Goal: Navigation & Orientation: Understand site structure

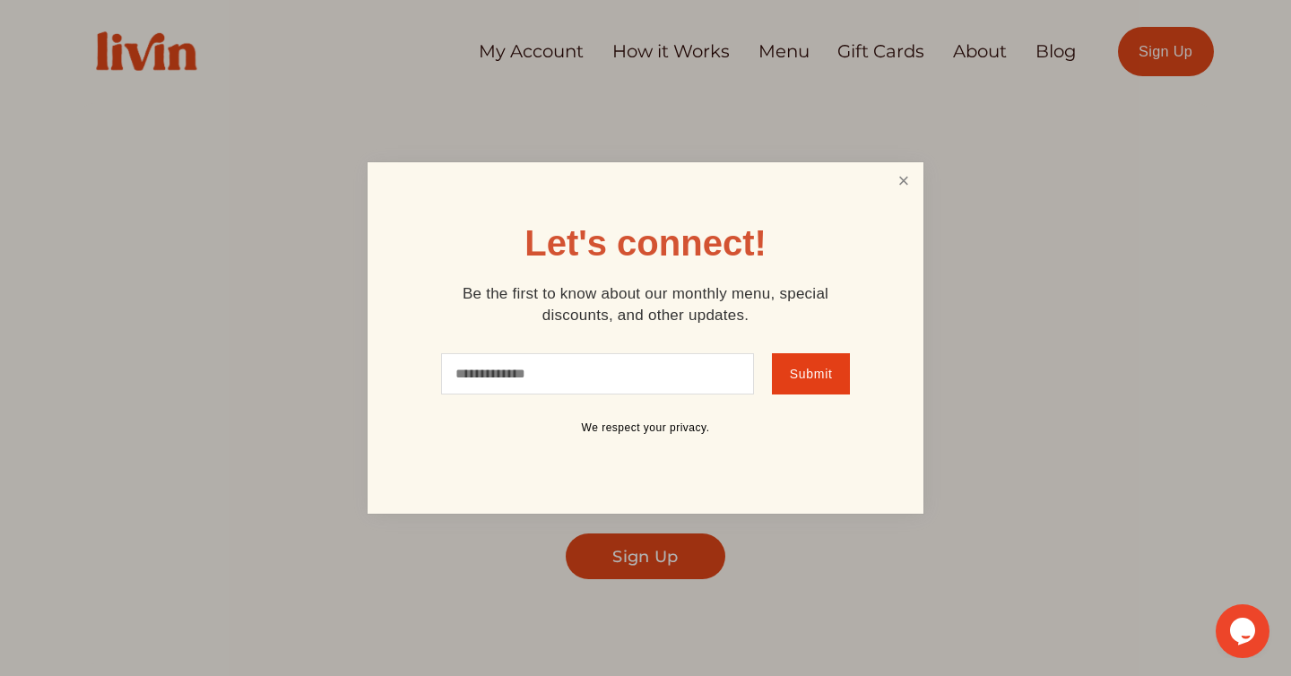
click at [905, 173] on link "Close" at bounding box center [904, 181] width 34 height 33
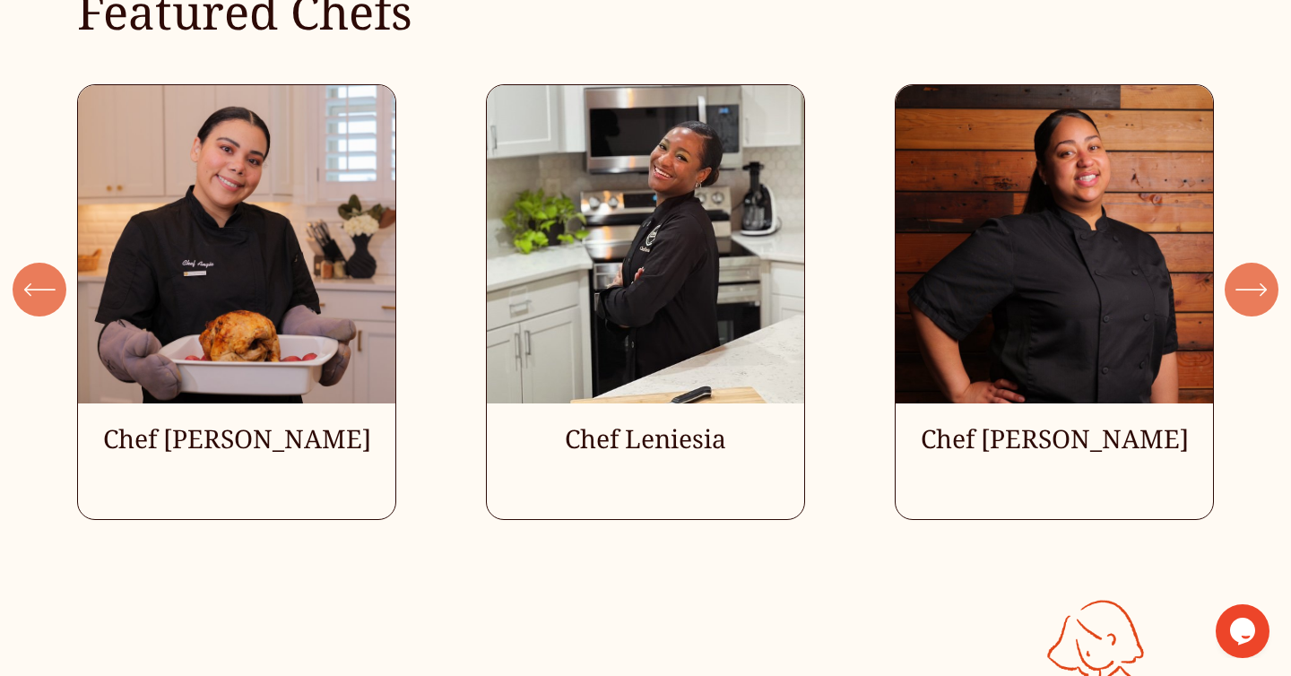
scroll to position [4938, 0]
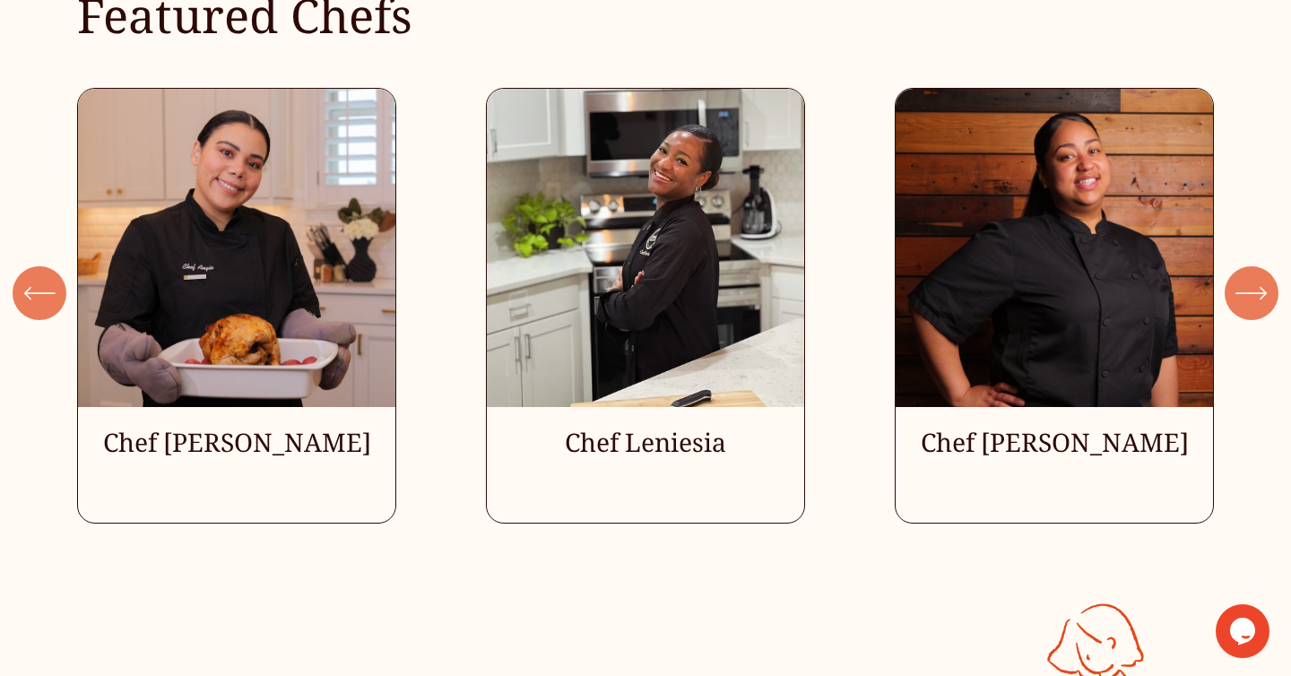
click at [1241, 293] on icon "\a \a \a Next\a \a" at bounding box center [1250, 293] width 29 height 0
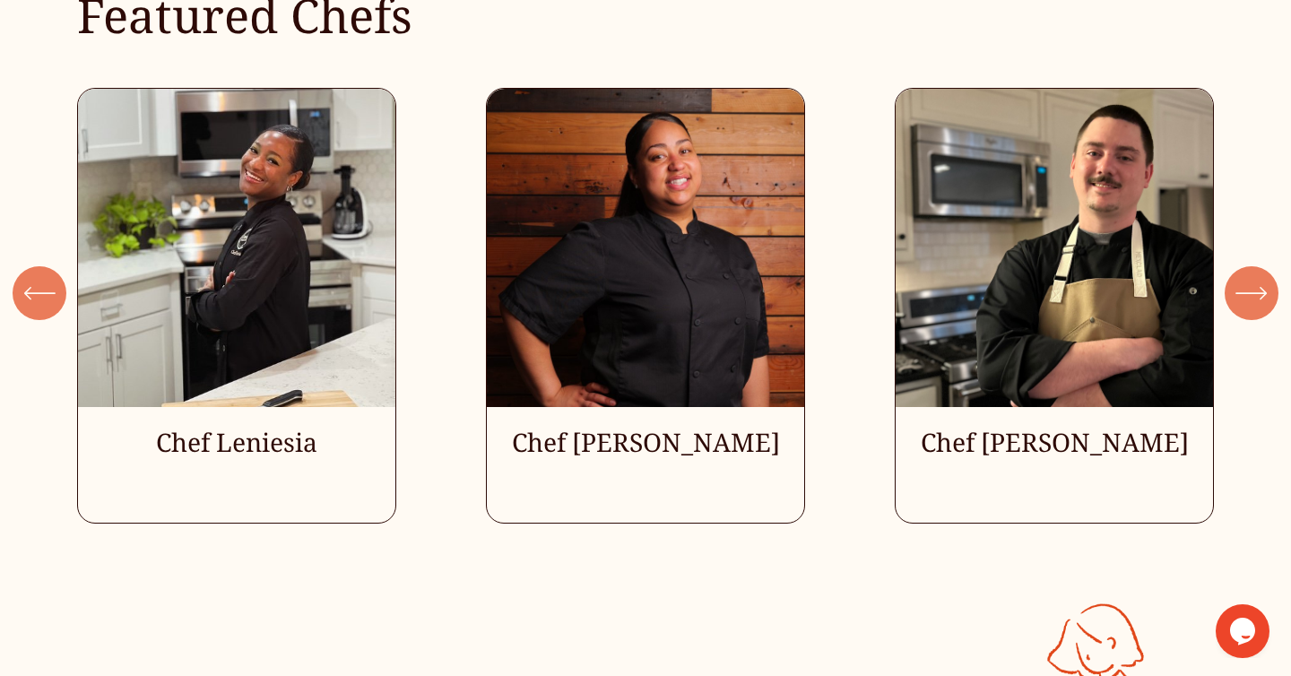
click at [1241, 293] on icon "\a \a \a Next\a \a" at bounding box center [1250, 293] width 29 height 0
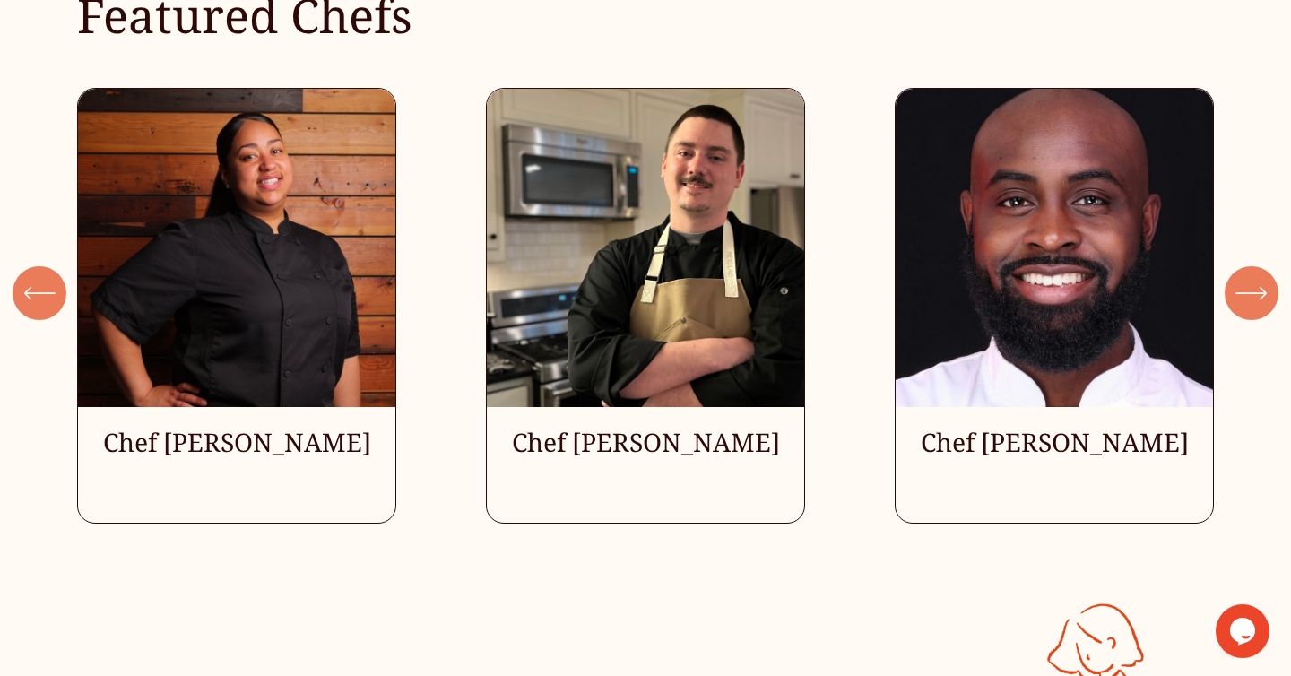
click at [1241, 293] on icon "\a \a \a Next\a \a" at bounding box center [1250, 293] width 29 height 0
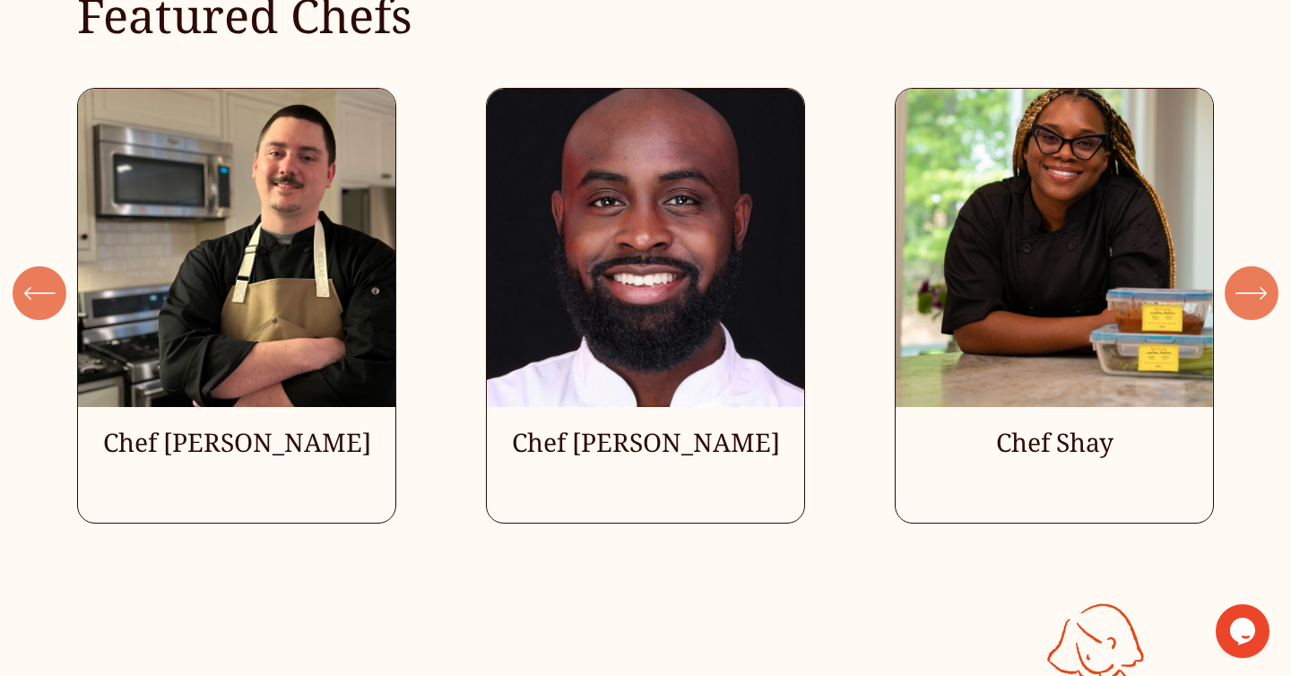
click at [1241, 293] on icon "\a \a \a Next\a \a" at bounding box center [1250, 293] width 29 height 0
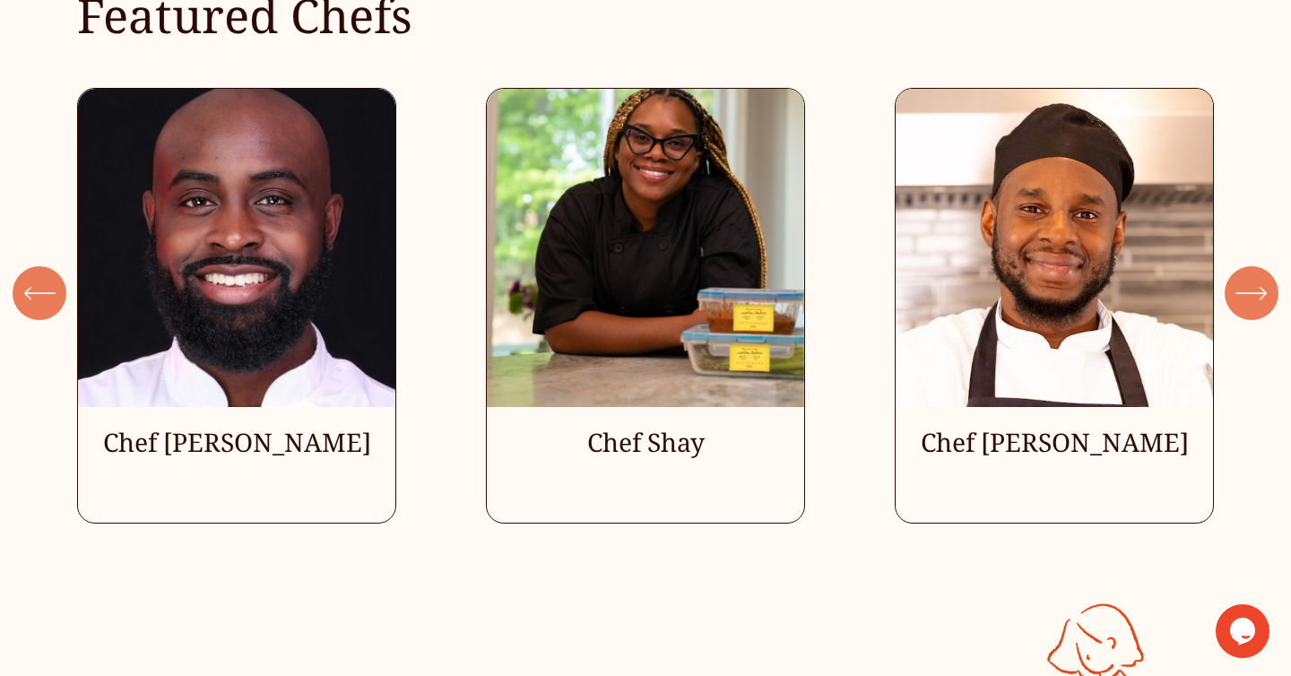
click at [1241, 293] on icon "\a \a \a Next\a \a" at bounding box center [1250, 293] width 29 height 0
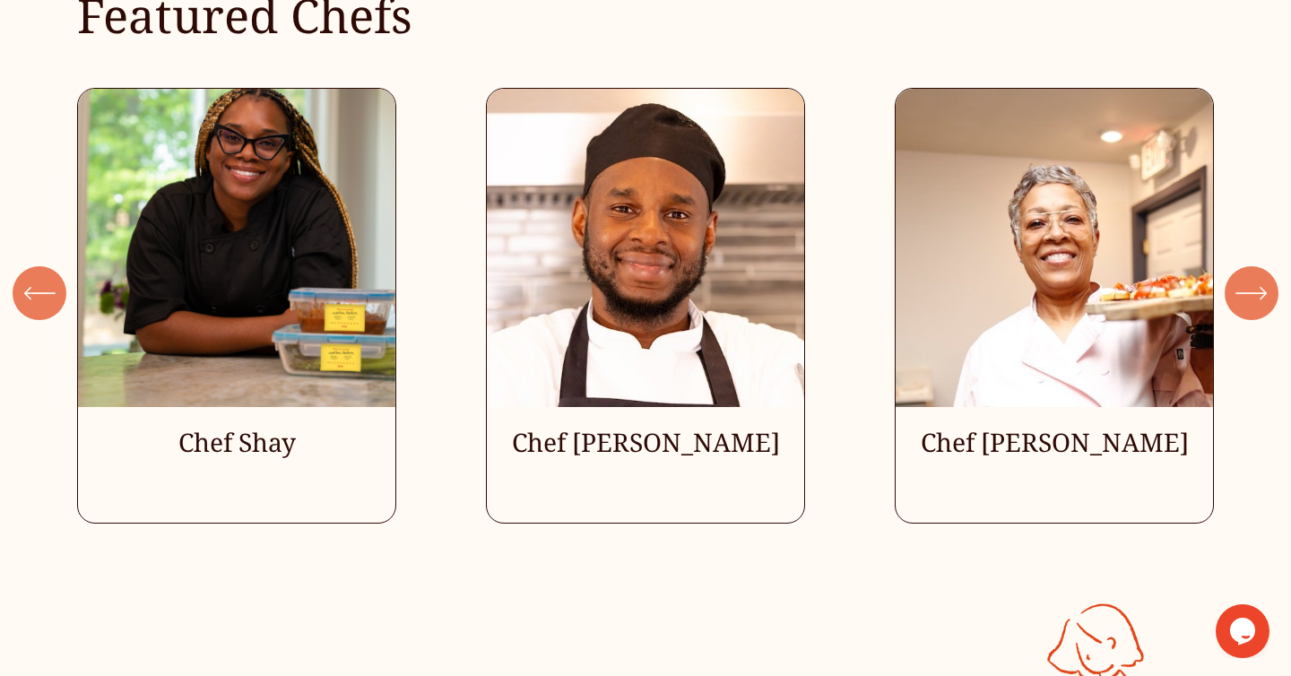
click at [1241, 293] on icon "\a \a \a Next\a \a" at bounding box center [1250, 293] width 29 height 0
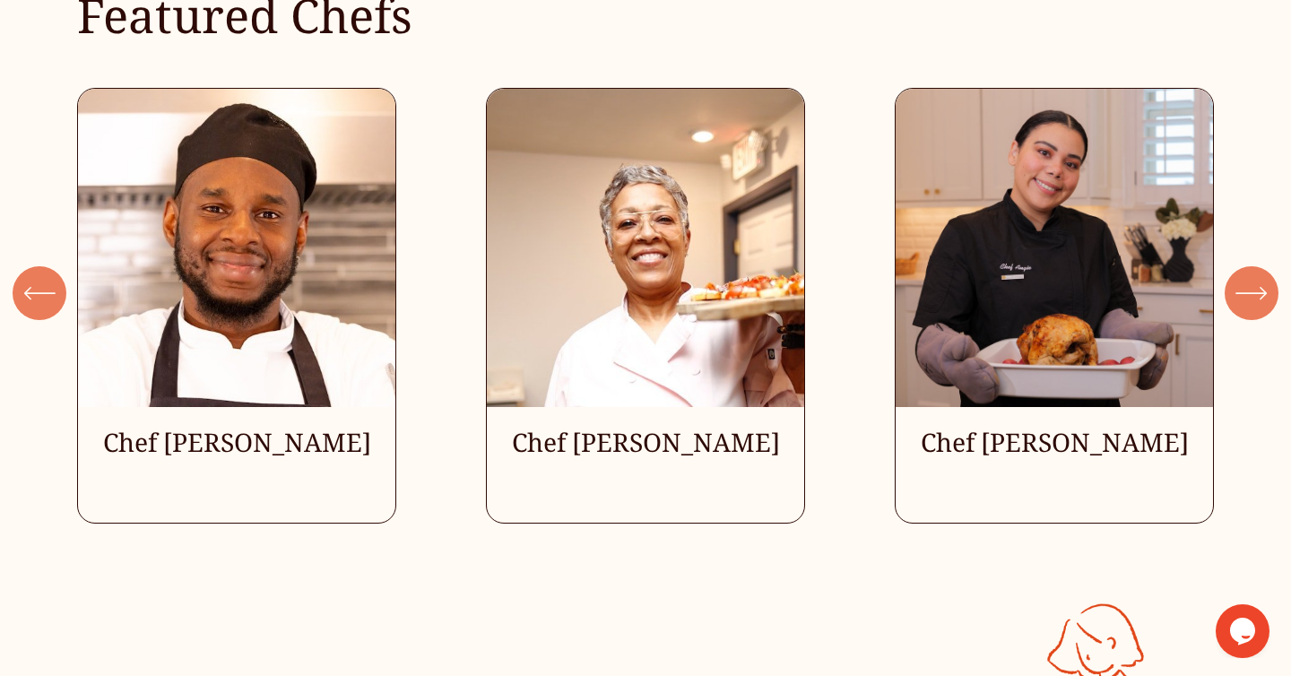
click at [1241, 293] on icon "\a \a \a Next\a \a" at bounding box center [1250, 293] width 29 height 0
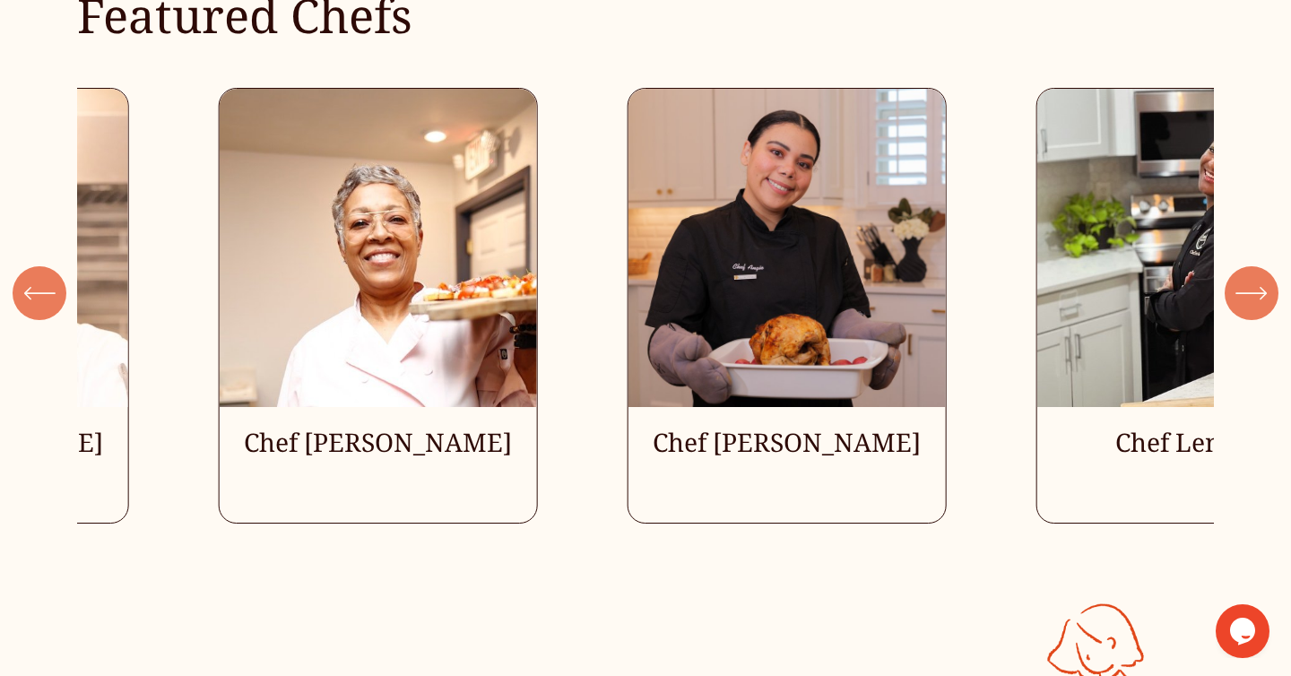
click at [1241, 293] on icon "\a \a \a Next\a \a" at bounding box center [1250, 293] width 29 height 0
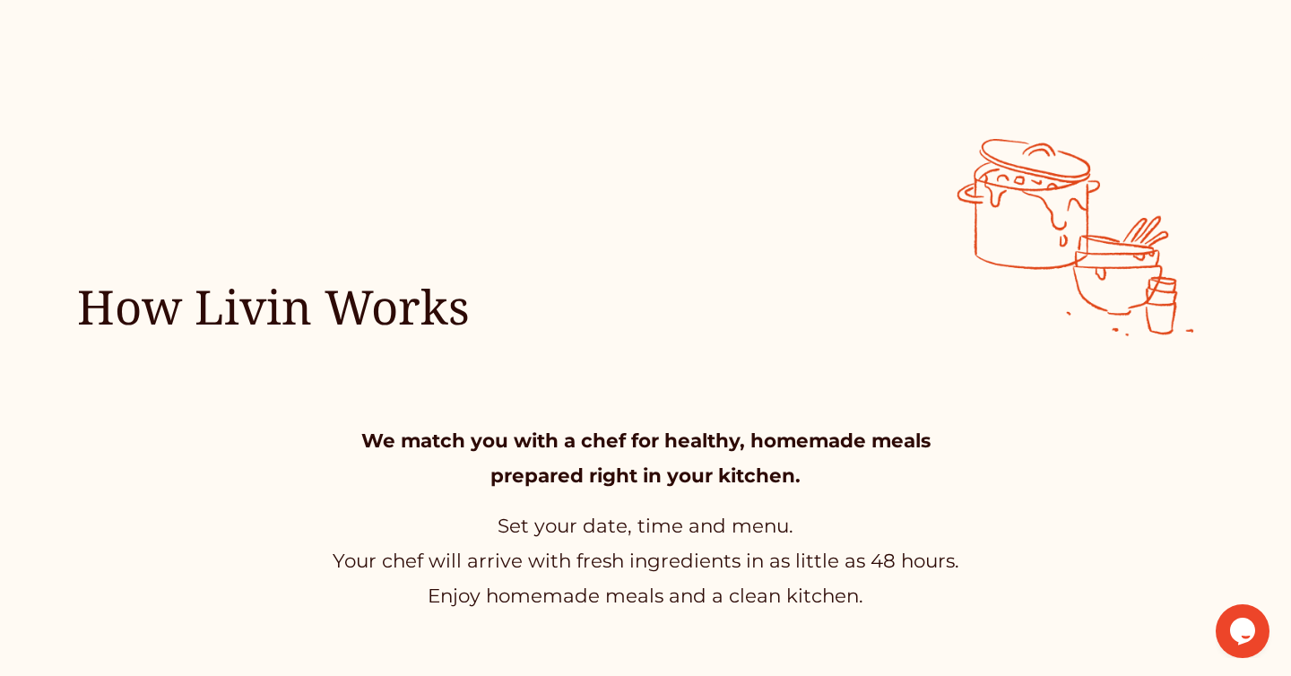
scroll to position [0, 0]
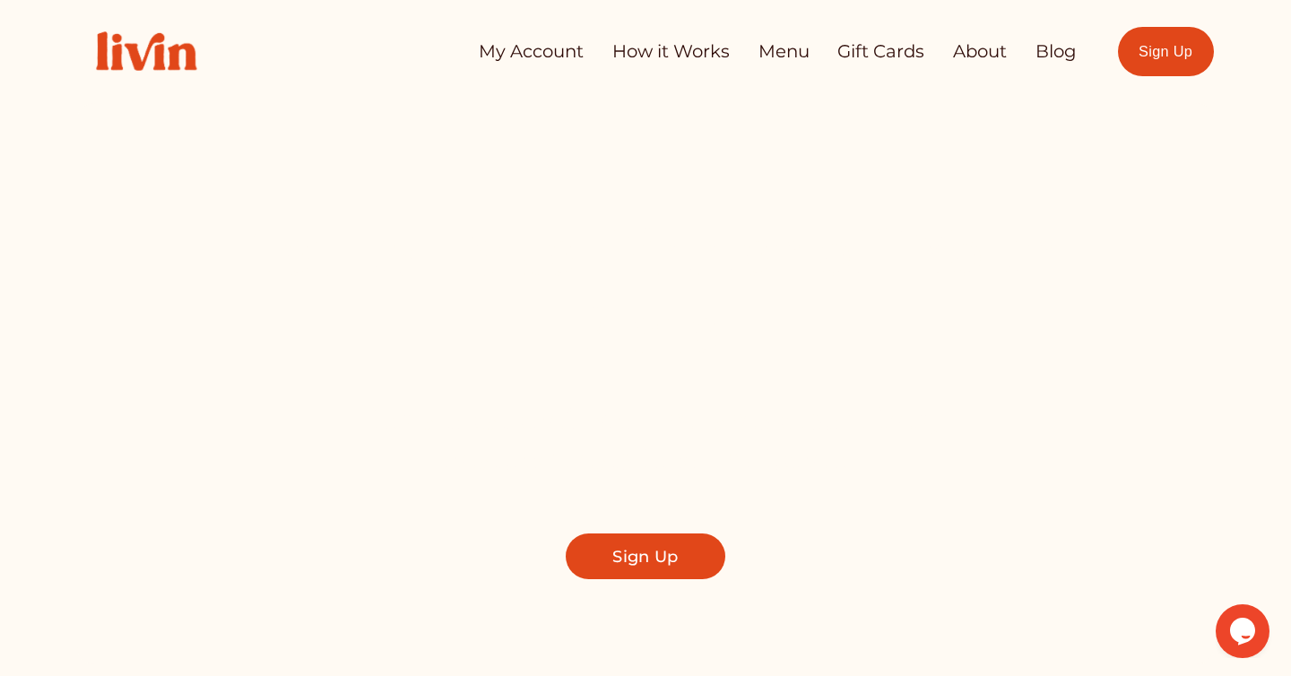
click at [701, 58] on link "How it Works" at bounding box center [670, 51] width 117 height 35
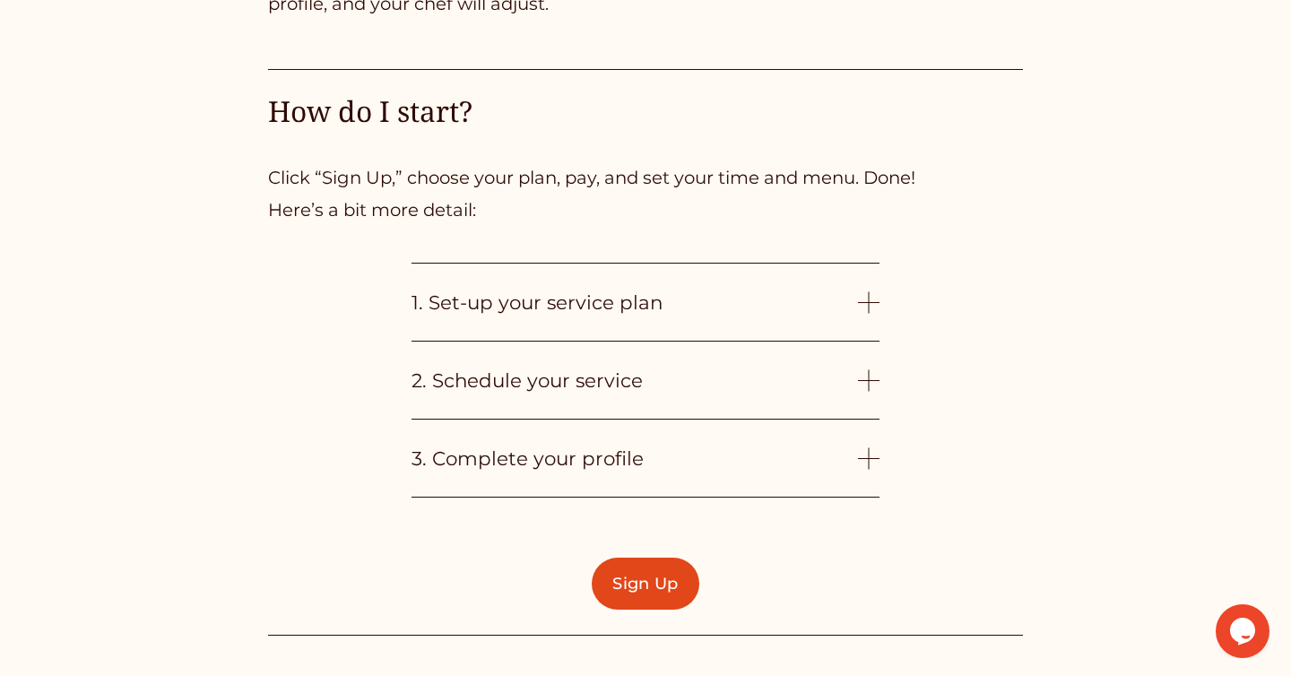
scroll to position [4047, 0]
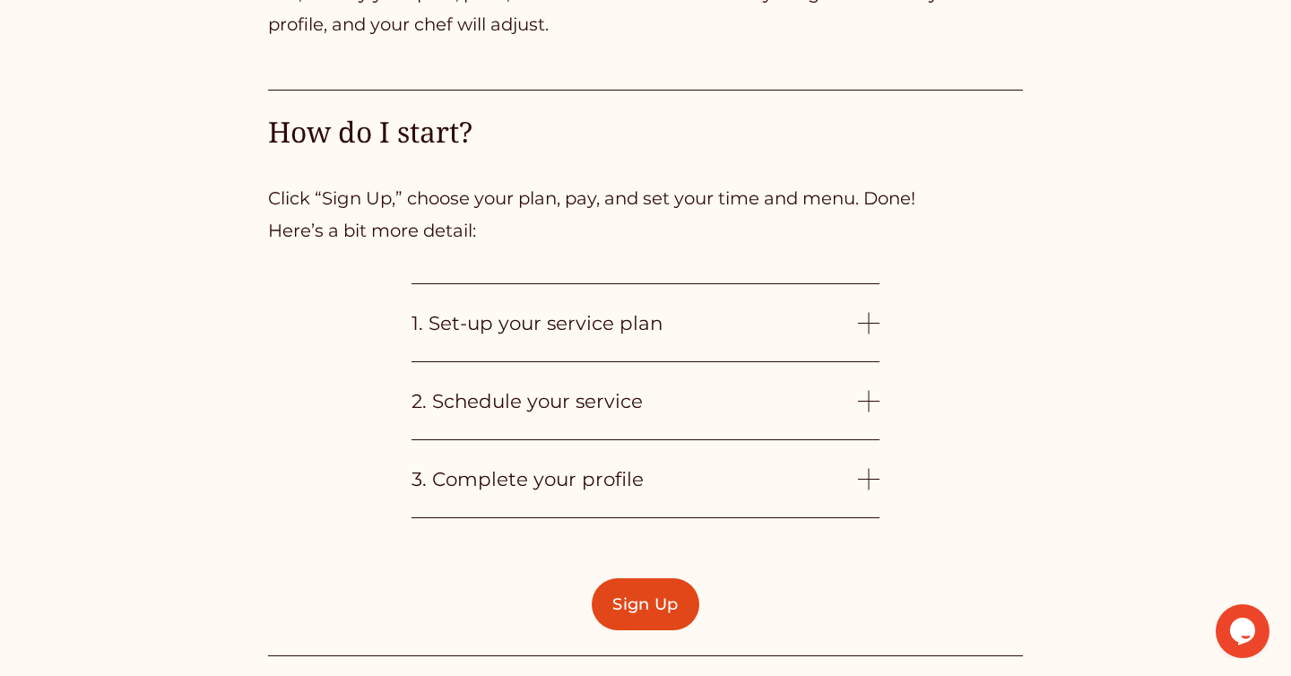
click at [871, 315] on div at bounding box center [869, 323] width 22 height 22
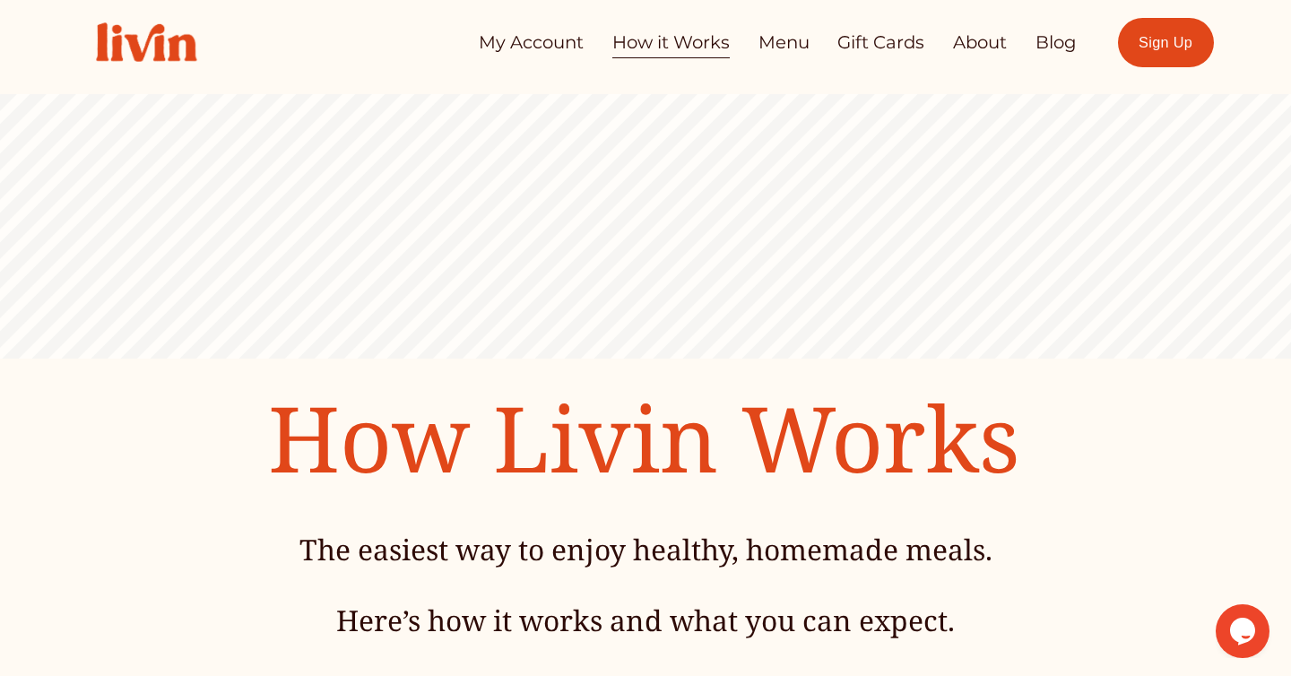
scroll to position [0, 0]
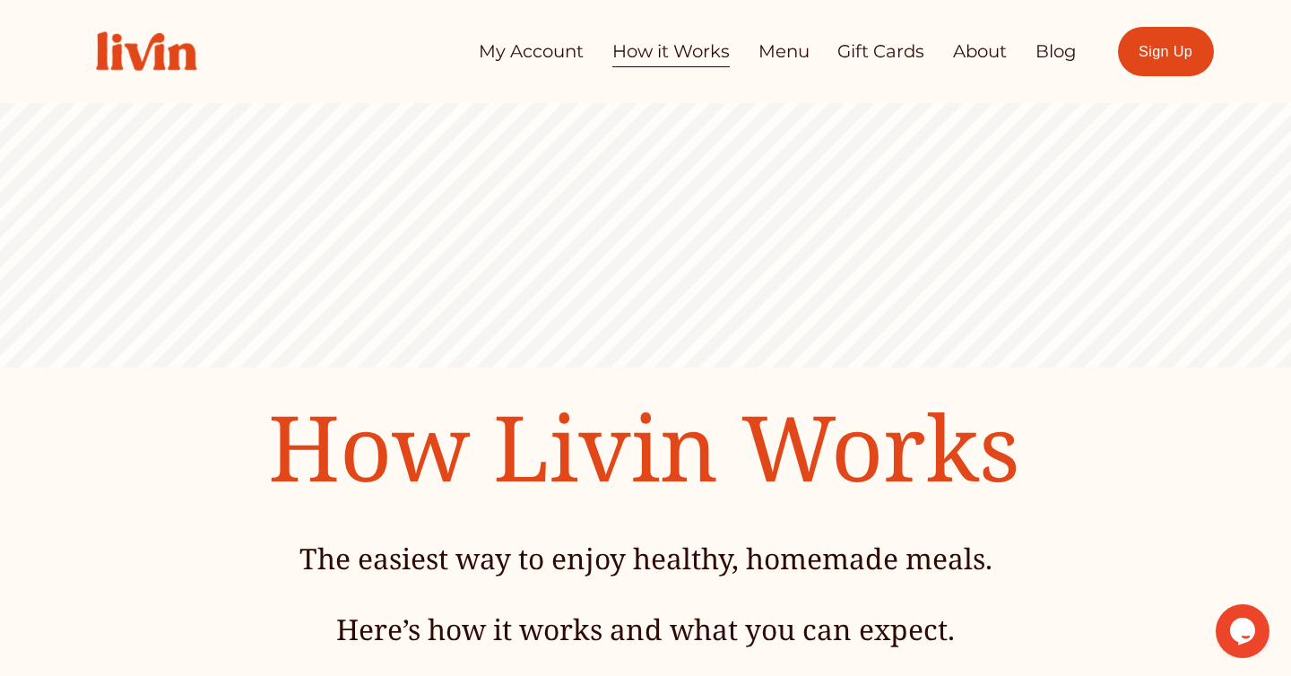
click at [780, 56] on link "Menu" at bounding box center [784, 51] width 51 height 35
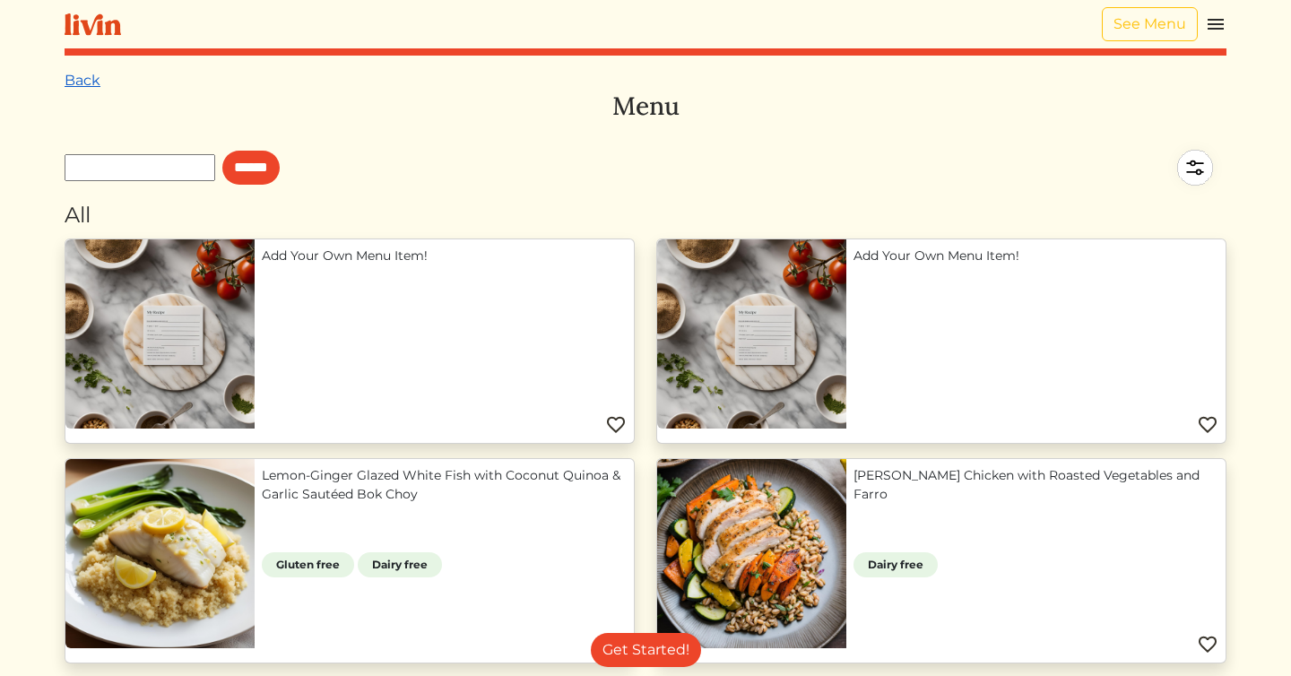
click at [75, 82] on link "Back" at bounding box center [83, 80] width 36 height 17
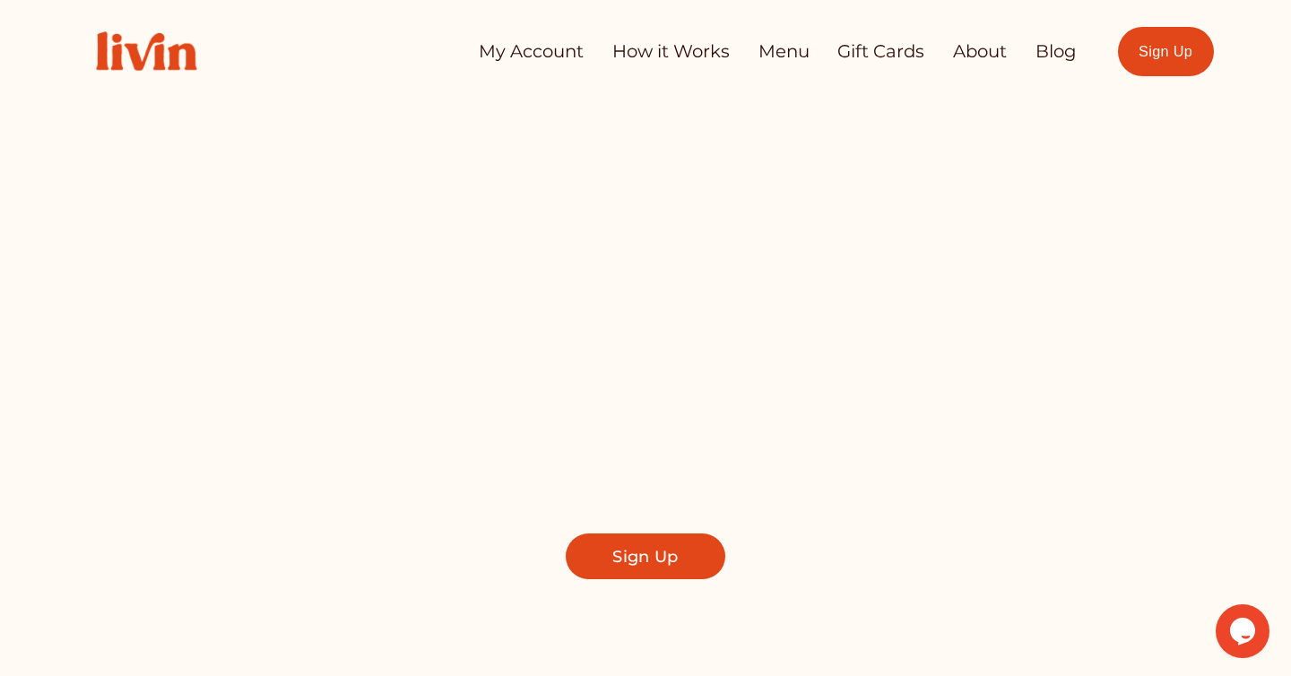
click at [550, 66] on link "My Account" at bounding box center [531, 51] width 105 height 35
click at [984, 53] on link "About" at bounding box center [980, 51] width 54 height 35
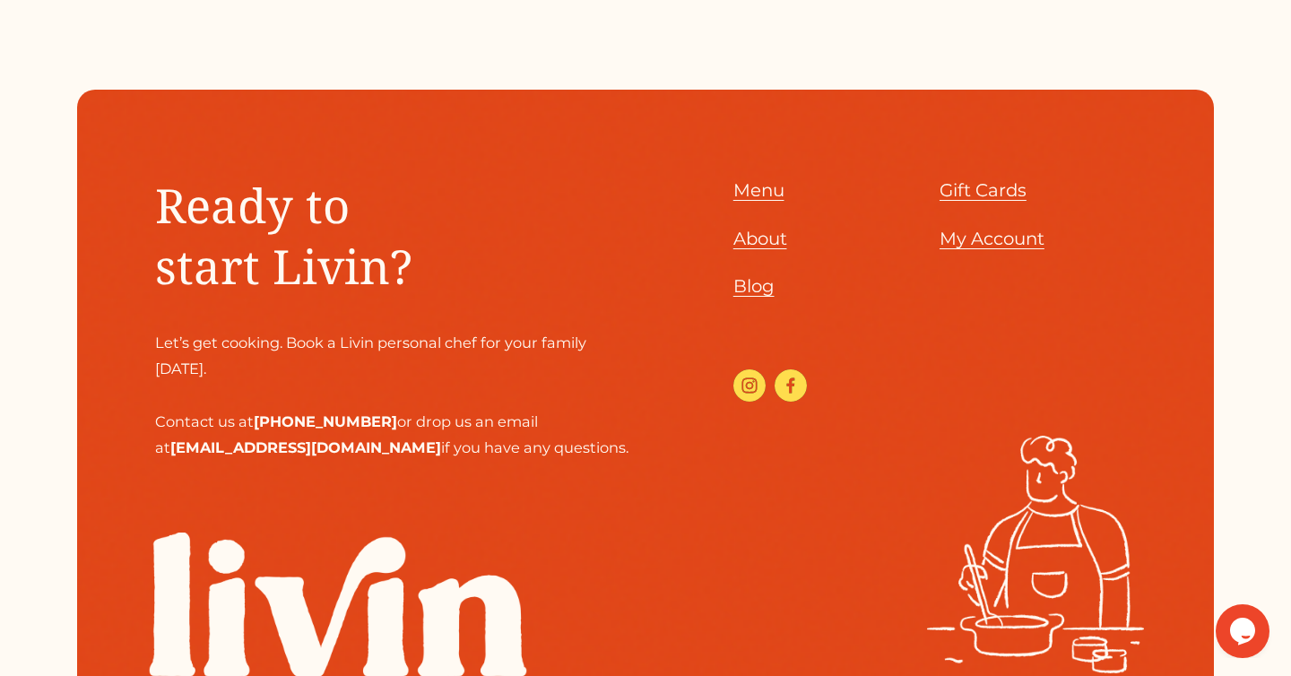
scroll to position [2235, 0]
